Goal: Task Accomplishment & Management: Use online tool/utility

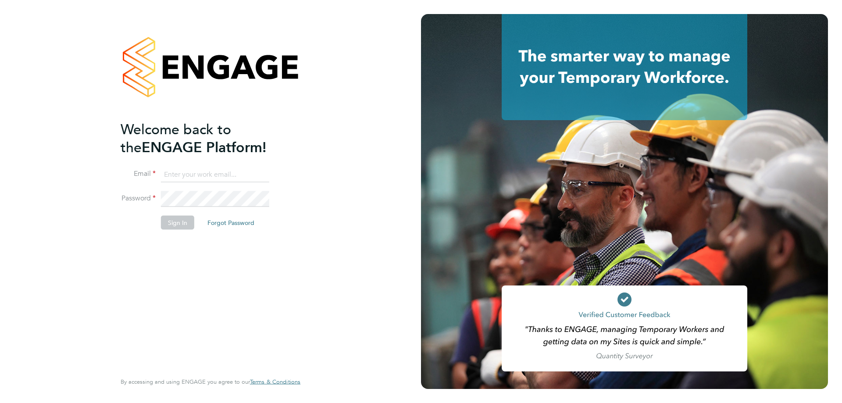
type input "[EMAIL_ADDRESS][DOMAIN_NAME]"
click at [166, 222] on button "Sign In" at bounding box center [177, 222] width 33 height 14
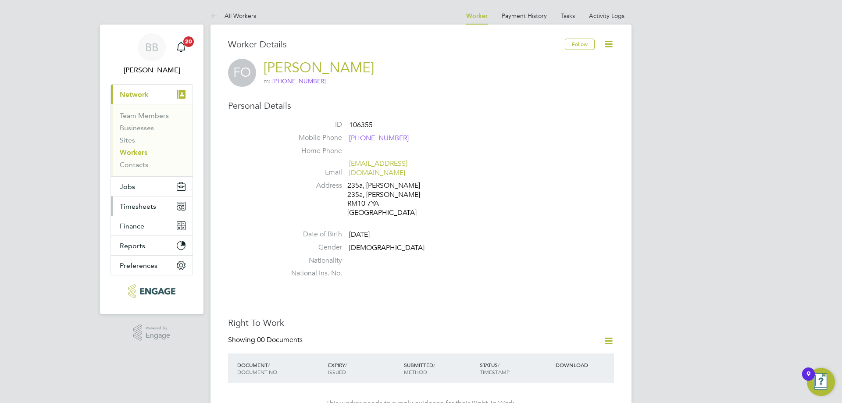
click at [160, 205] on button "Timesheets" at bounding box center [152, 206] width 82 height 19
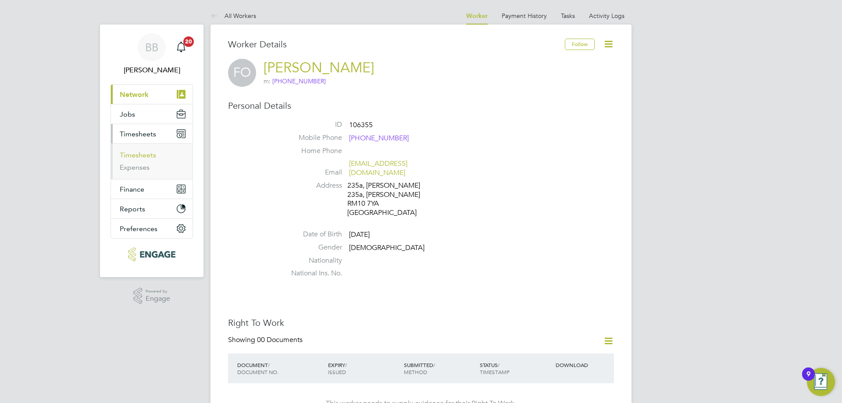
click at [130, 154] on link "Timesheets" at bounding box center [138, 155] width 36 height 8
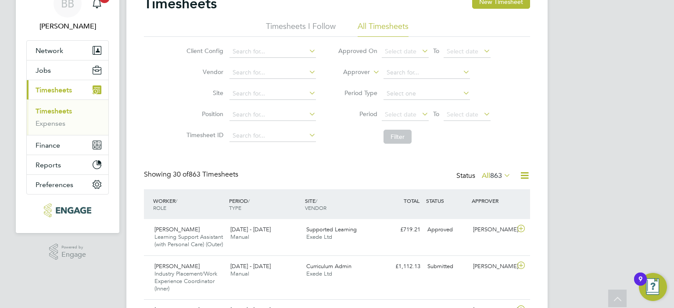
scroll to position [29, 76]
